Goal: Book appointment/travel/reservation

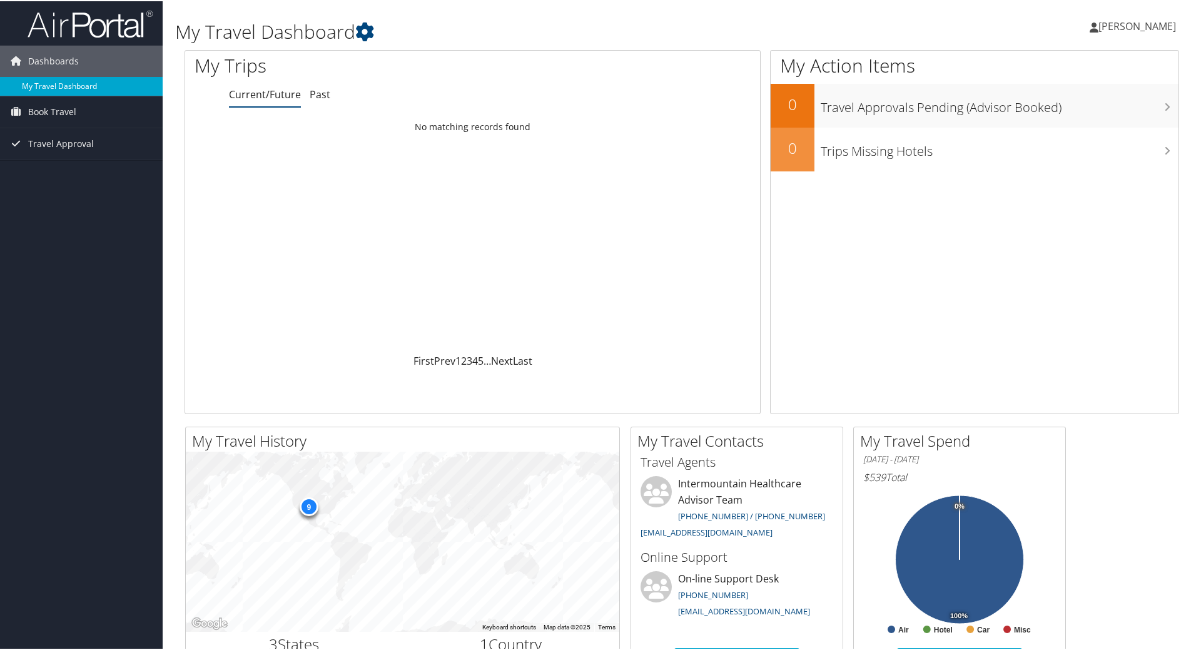
click at [42, 92] on link "My Travel Dashboard" at bounding box center [81, 85] width 163 height 19
click at [48, 104] on span "Book Travel" at bounding box center [52, 110] width 48 height 31
click at [1110, 28] on span "[PERSON_NAME]" at bounding box center [1138, 25] width 78 height 14
click at [80, 106] on link "Book Travel" at bounding box center [81, 110] width 163 height 31
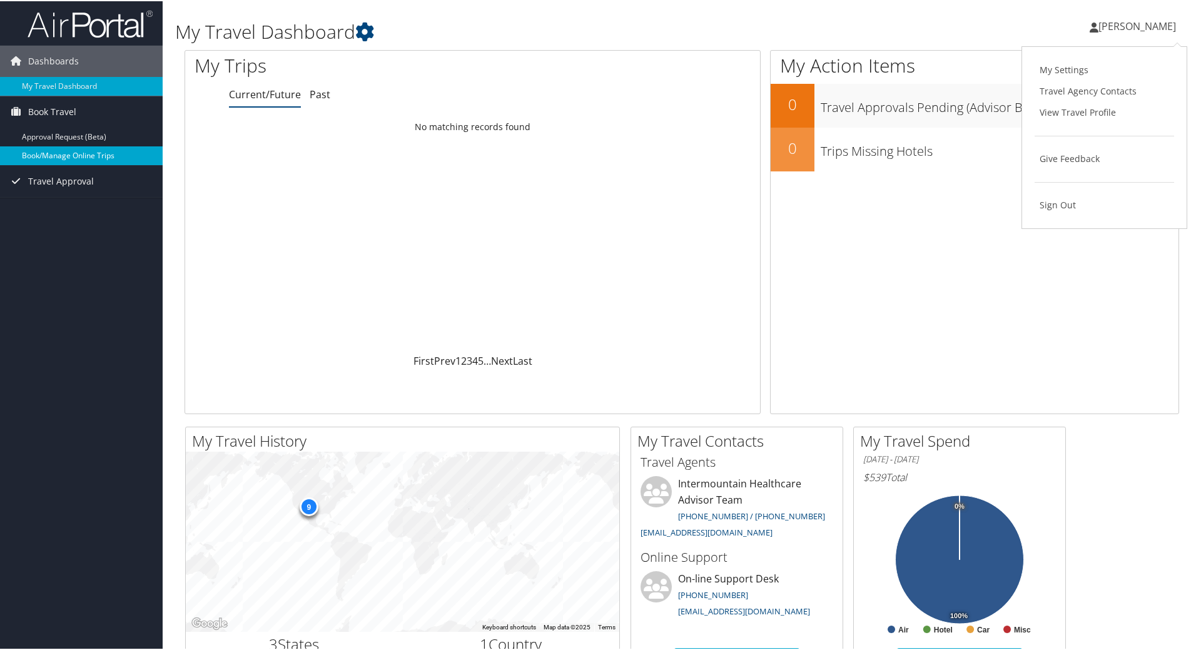
click at [69, 154] on link "Book/Manage Online Trips" at bounding box center [81, 154] width 163 height 19
